Goal: Transaction & Acquisition: Purchase product/service

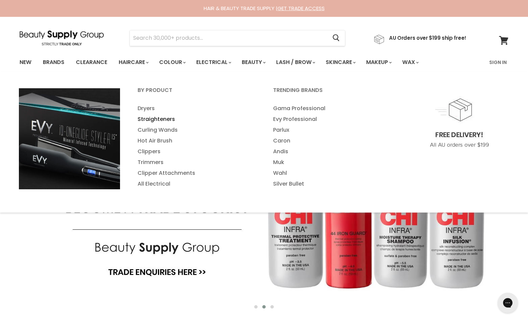
click at [150, 117] on link "Straighteners" at bounding box center [196, 119] width 134 height 11
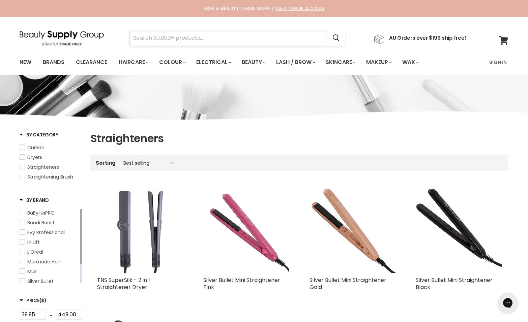
click at [235, 37] on input "Search" at bounding box center [228, 37] width 197 height 15
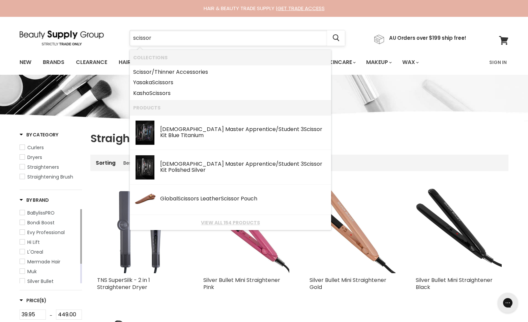
type input "scissors"
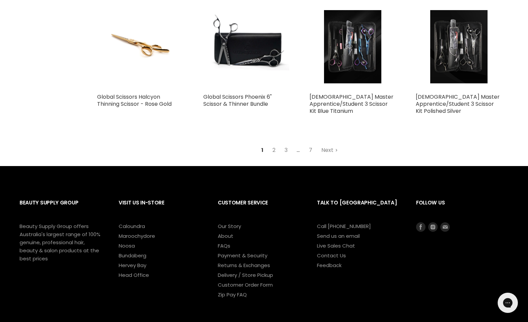
scroll to position [883, 0]
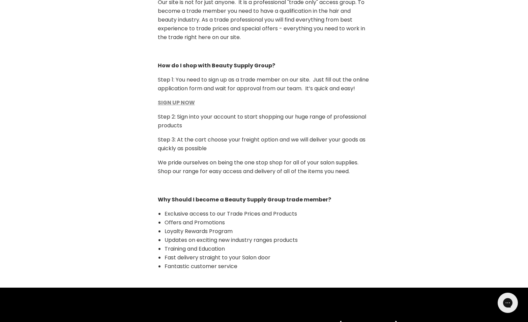
scroll to position [392, 0]
